Goal: Check status: Check status

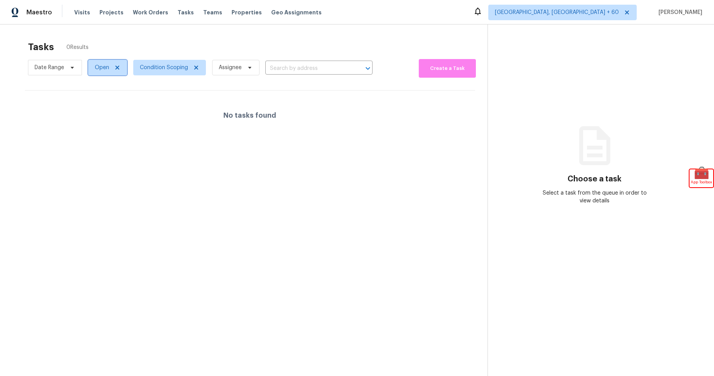
click at [115, 70] on icon at bounding box center [117, 67] width 6 height 6
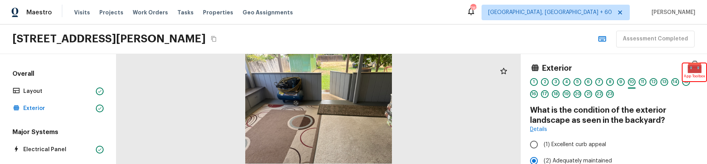
click at [322, 28] on div "[STREET_ADDRESS][PERSON_NAME] Assessment Completed" at bounding box center [353, 39] width 707 height 30
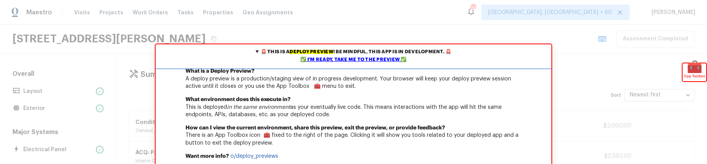
click at [338, 59] on div "✅ I'm ready, take me to the preview ✅" at bounding box center [354, 60] width 392 height 8
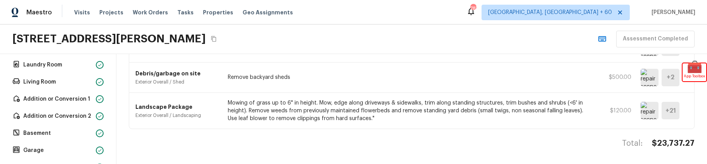
scroll to position [357, 0]
